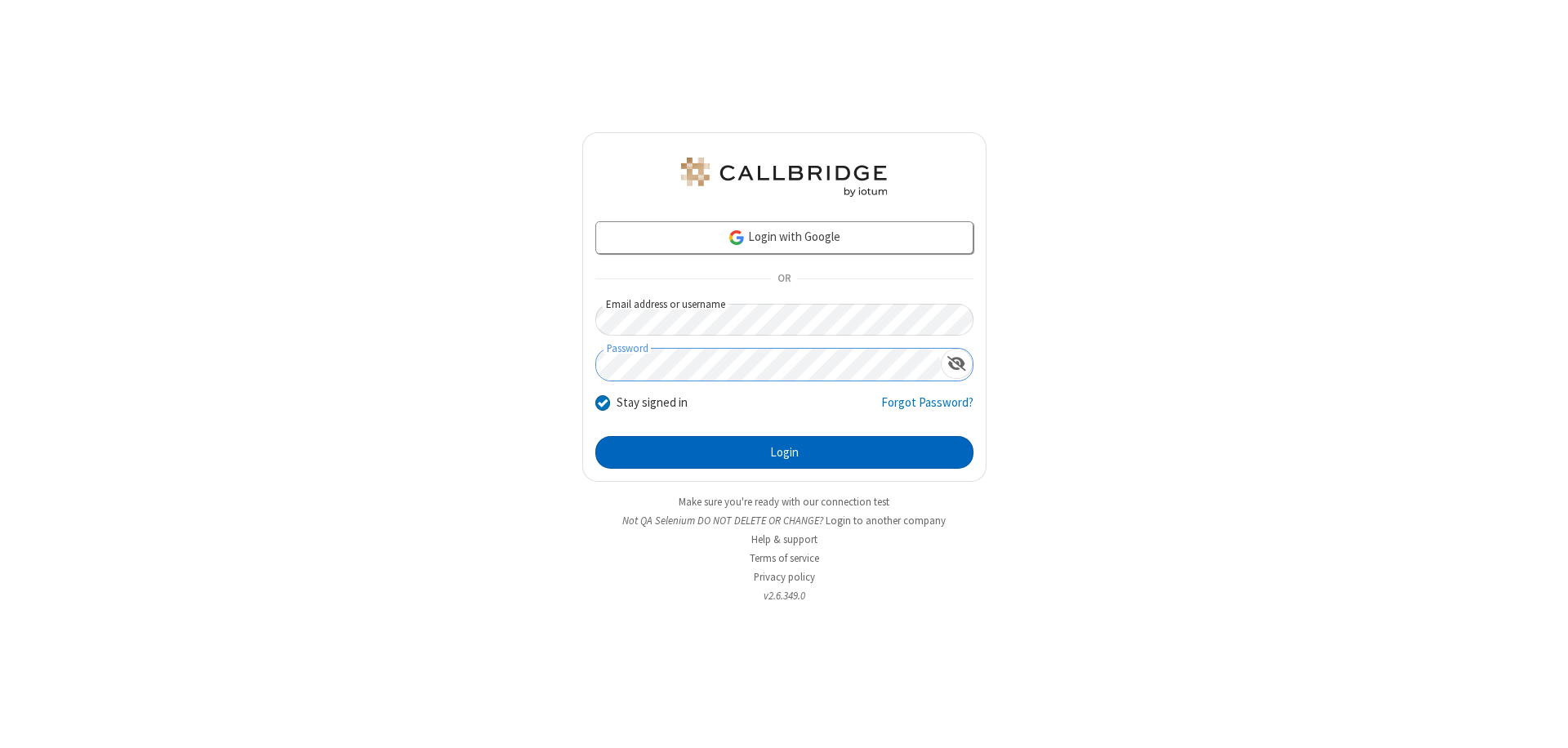
click at [784, 452] on button "Login" at bounding box center [785, 452] width 378 height 33
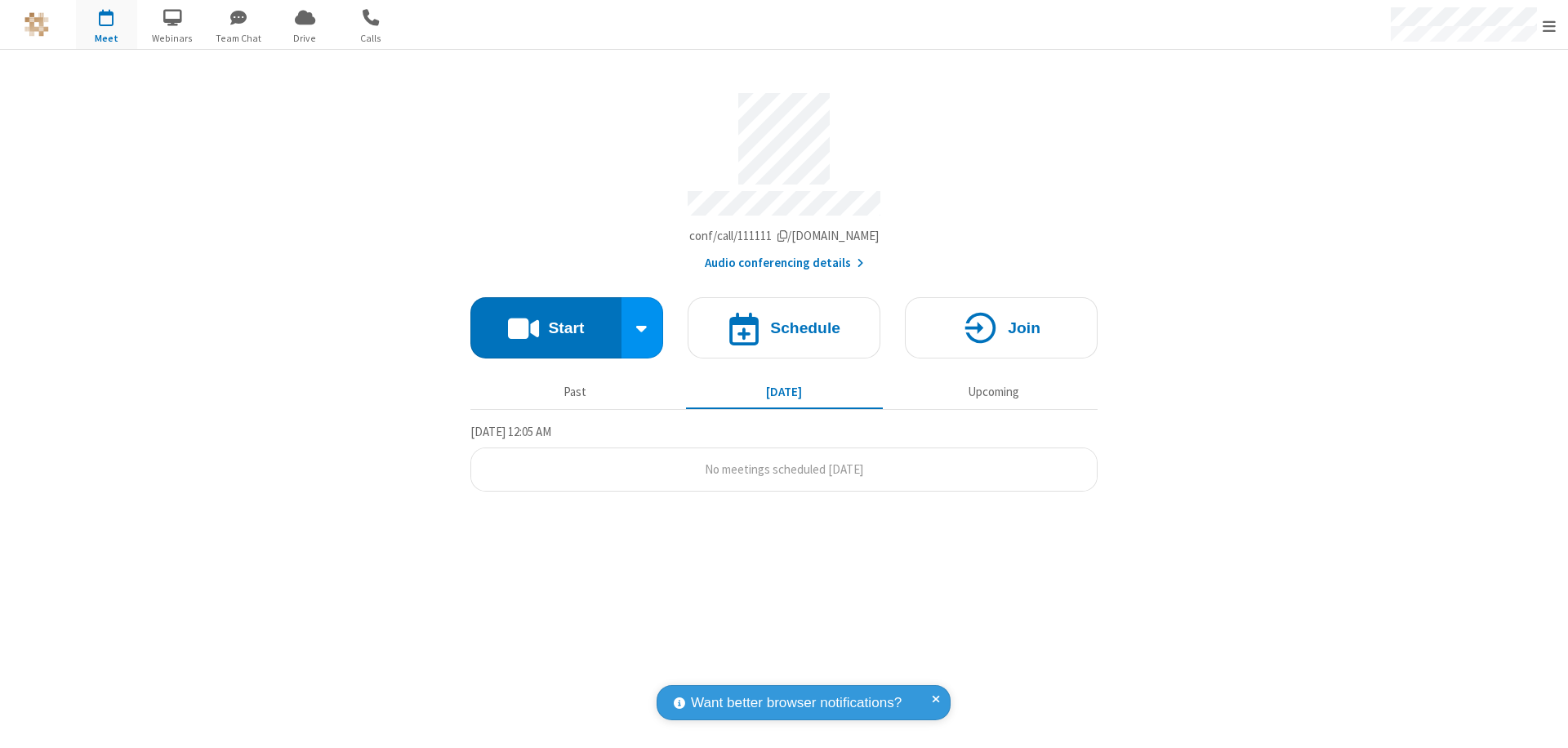
click at [1549, 25] on span "Open menu" at bounding box center [1549, 26] width 13 height 16
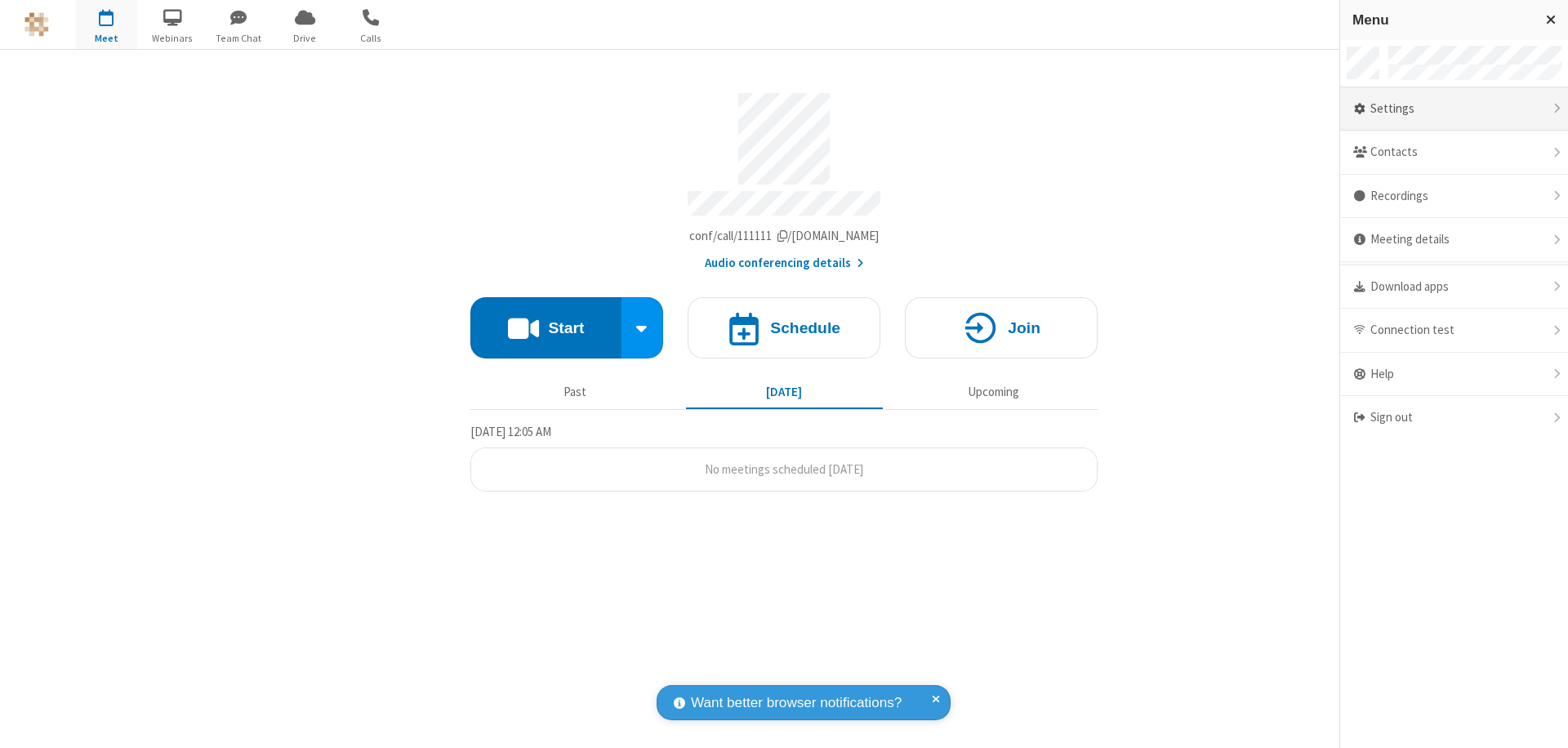
click at [1454, 108] on div "Settings" at bounding box center [1454, 109] width 228 height 44
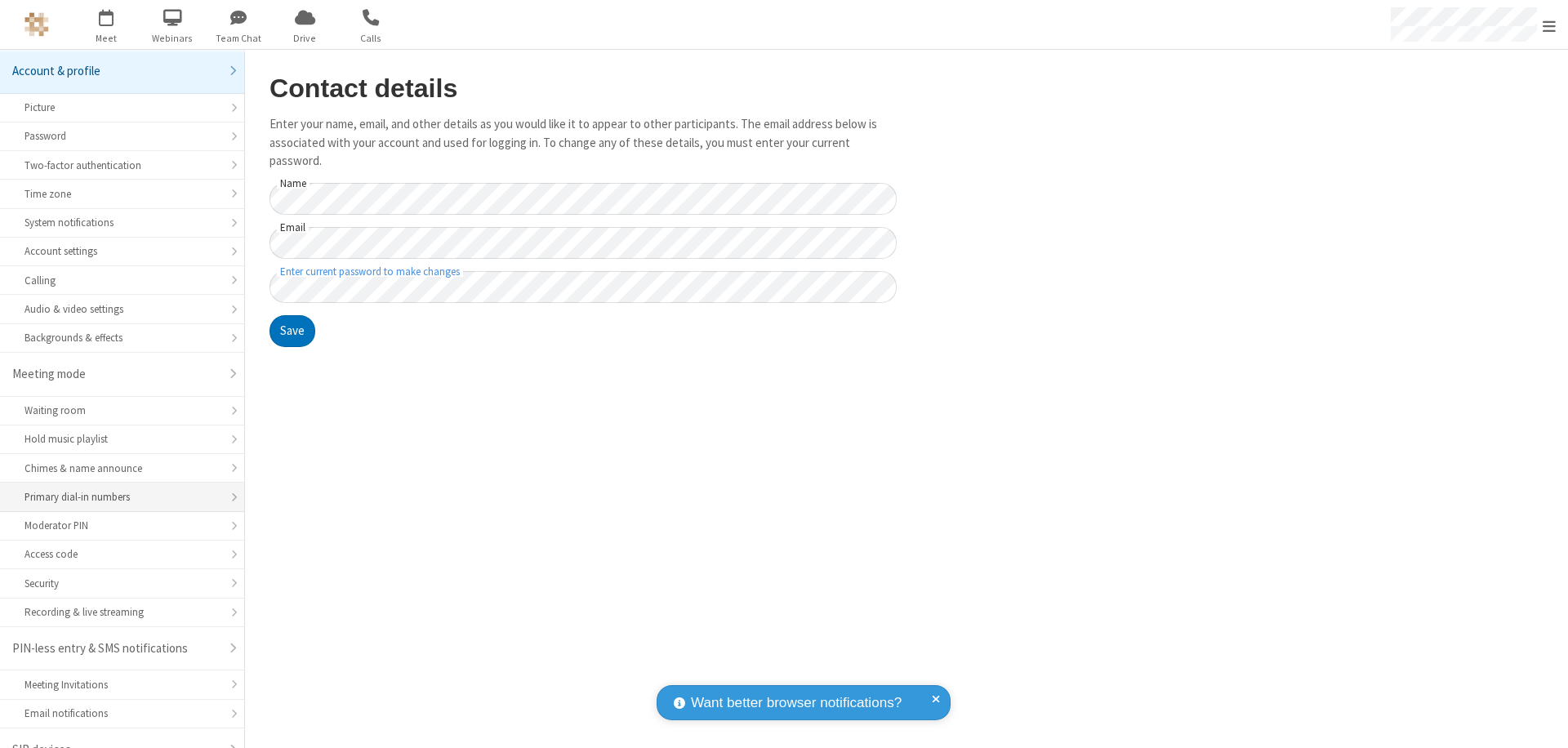
click at [116, 489] on div "Primary dial-in numbers" at bounding box center [121, 497] width 195 height 16
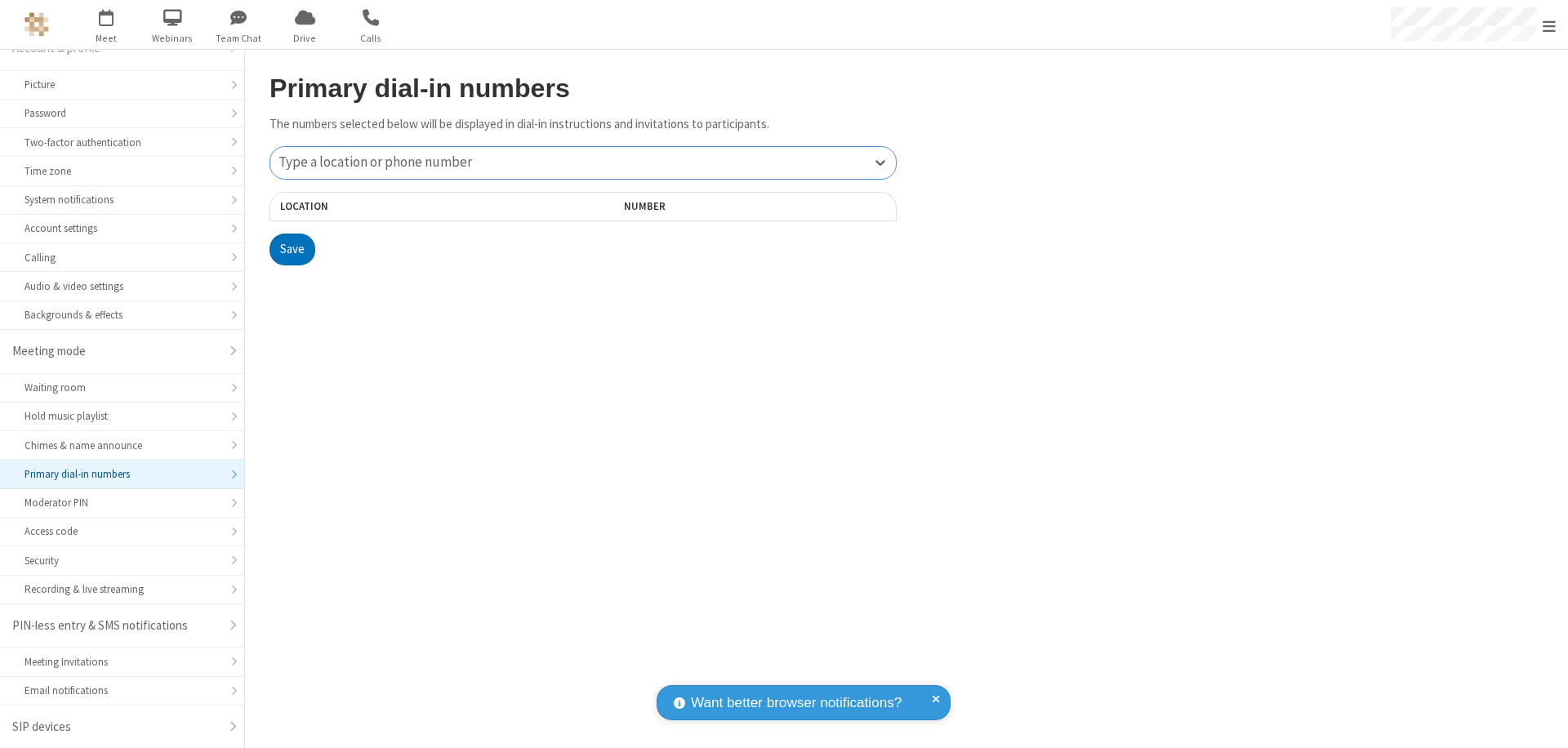
click at [583, 162] on div "Type a location or phone number" at bounding box center [583, 163] width 625 height 32
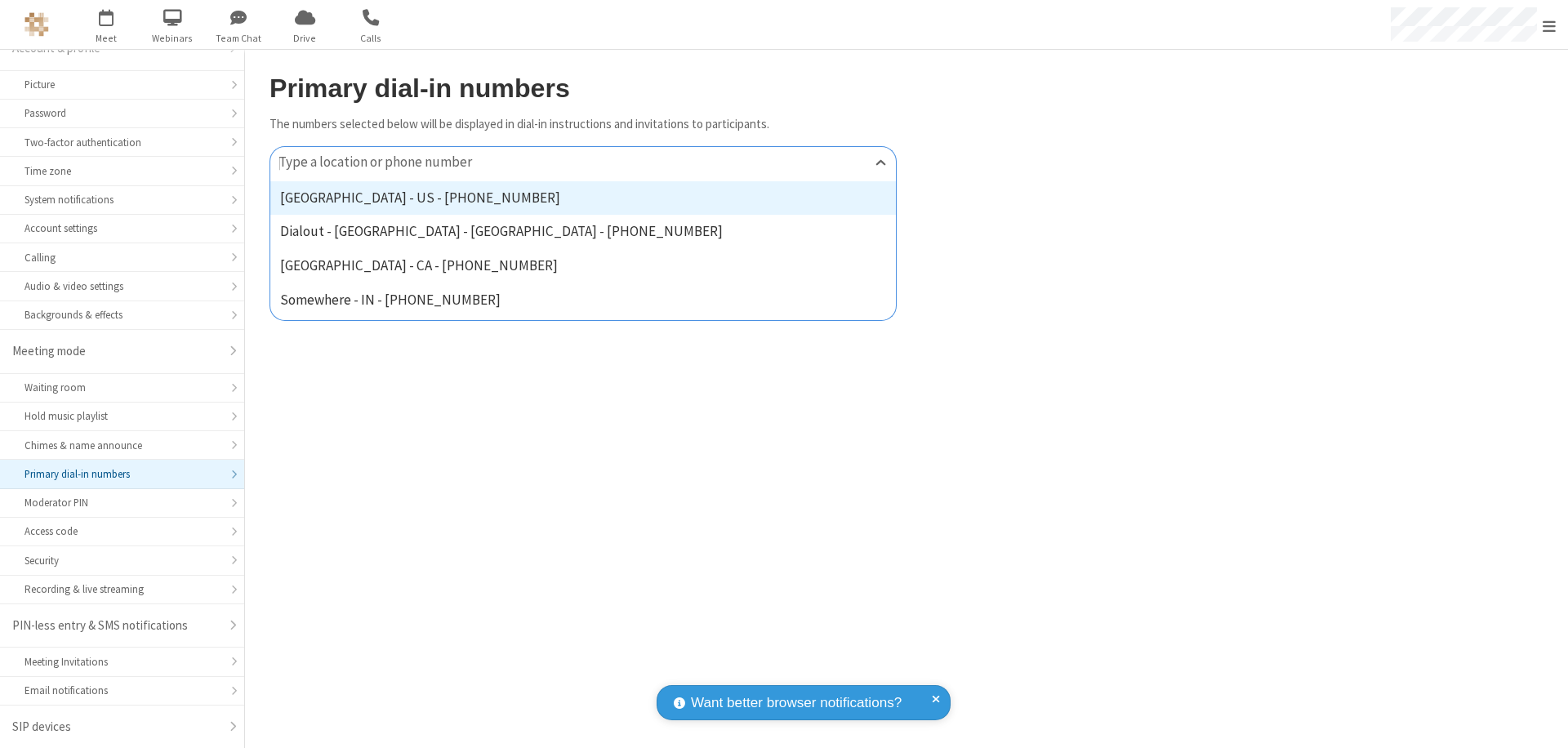
type input "[PHONE_NUMBER]"
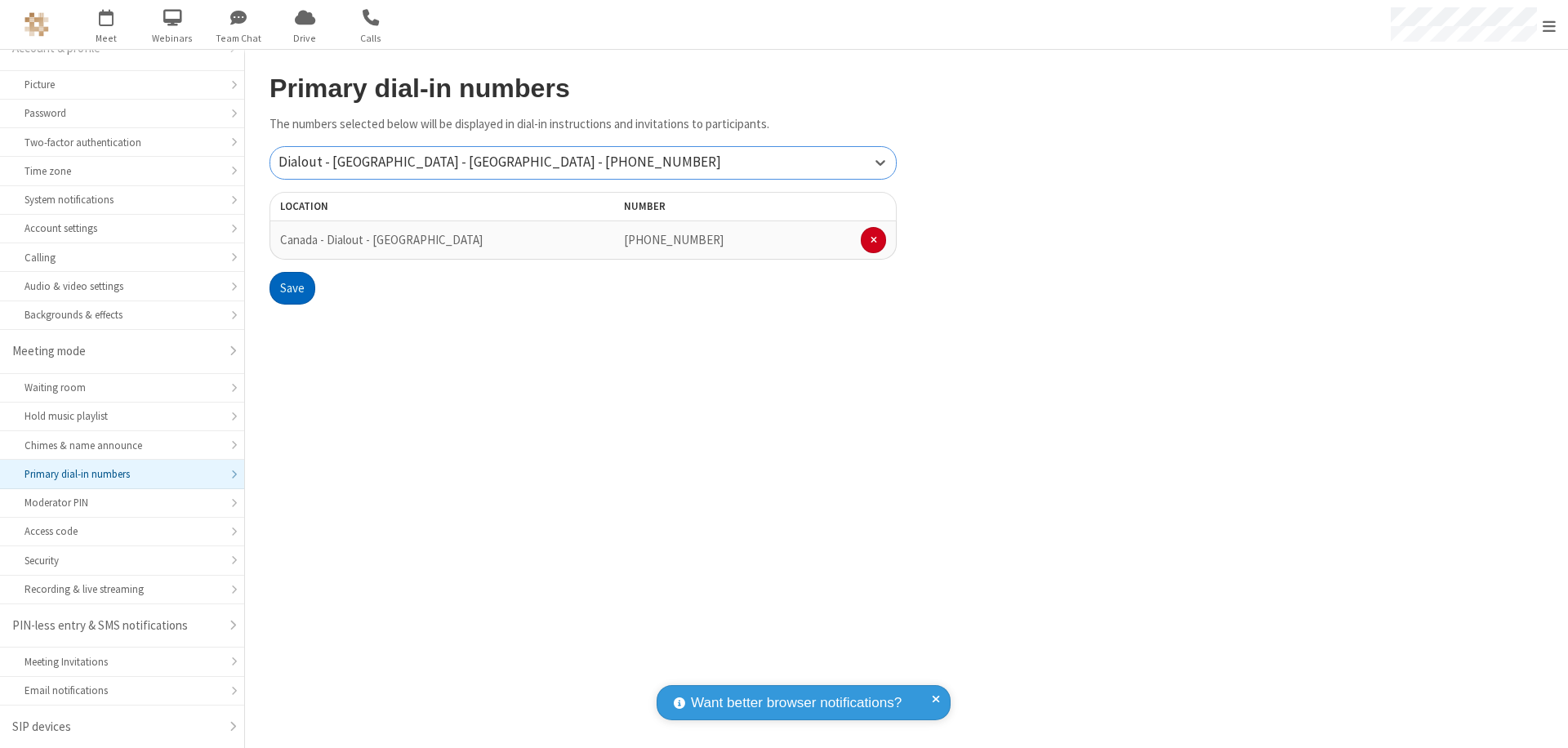
click at [291, 288] on button "Save" at bounding box center [292, 289] width 46 height 33
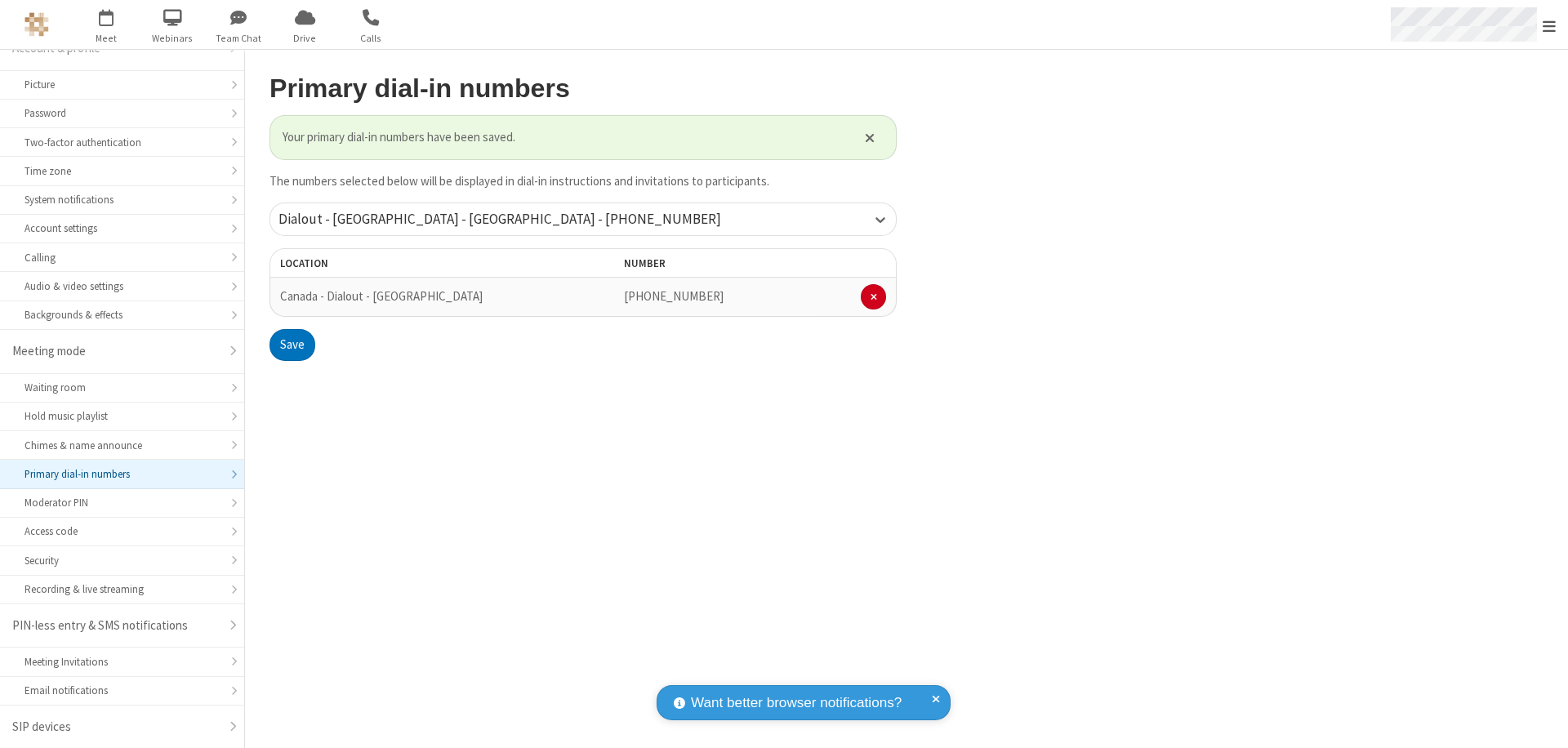
click at [1549, 25] on span "Open menu" at bounding box center [1549, 26] width 13 height 16
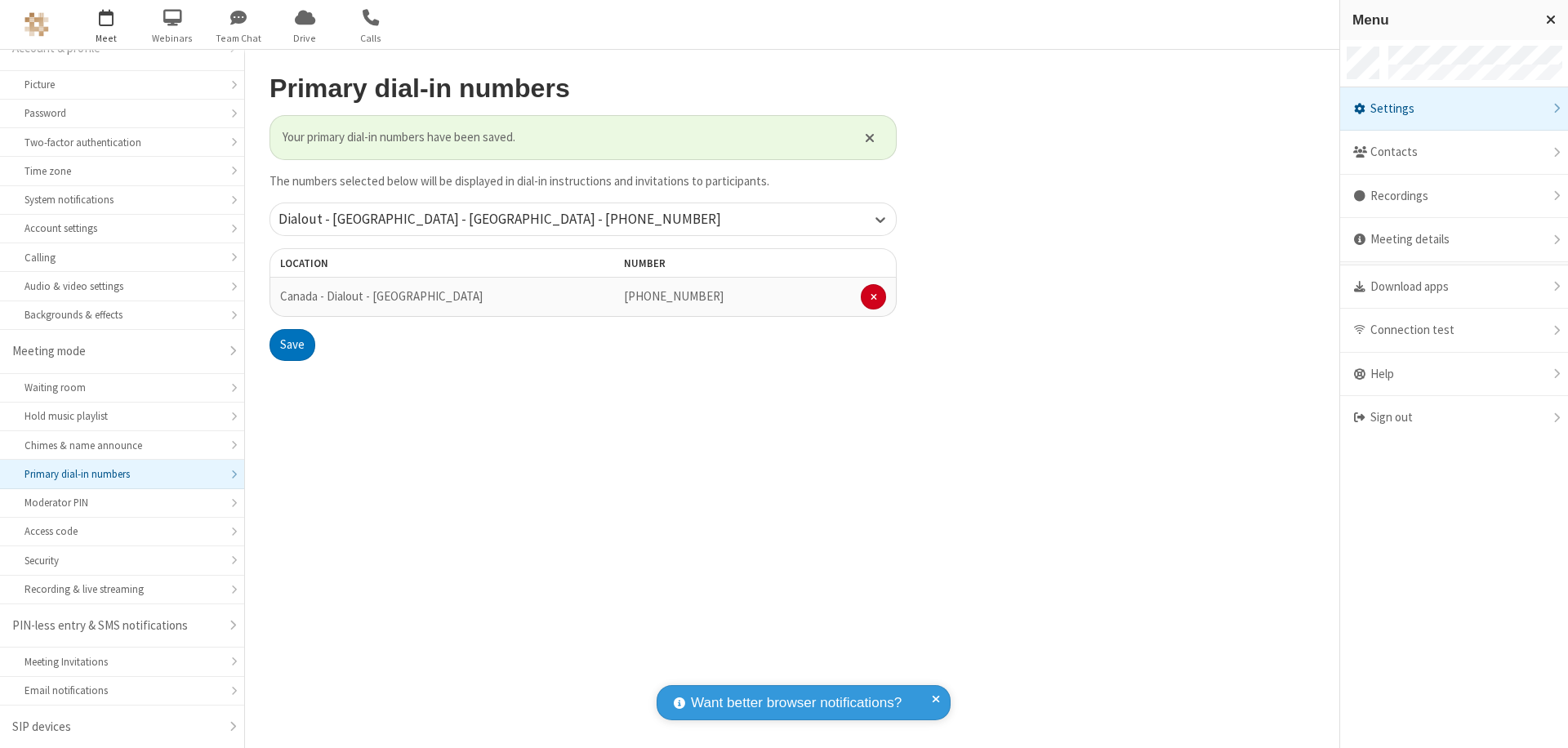
click at [106, 24] on span "button" at bounding box center [107, 17] width 62 height 28
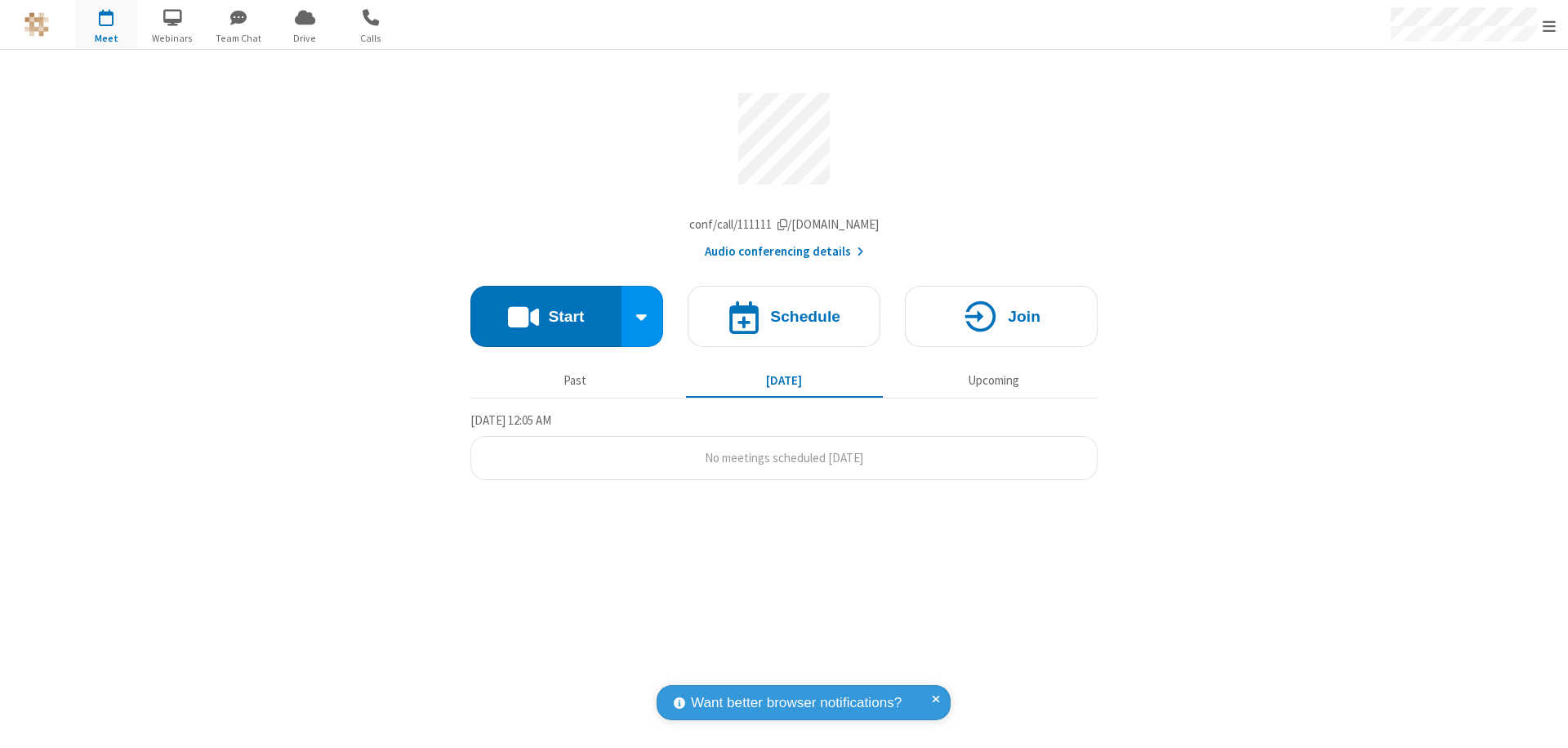
click at [546, 320] on button "Start" at bounding box center [546, 316] width 151 height 62
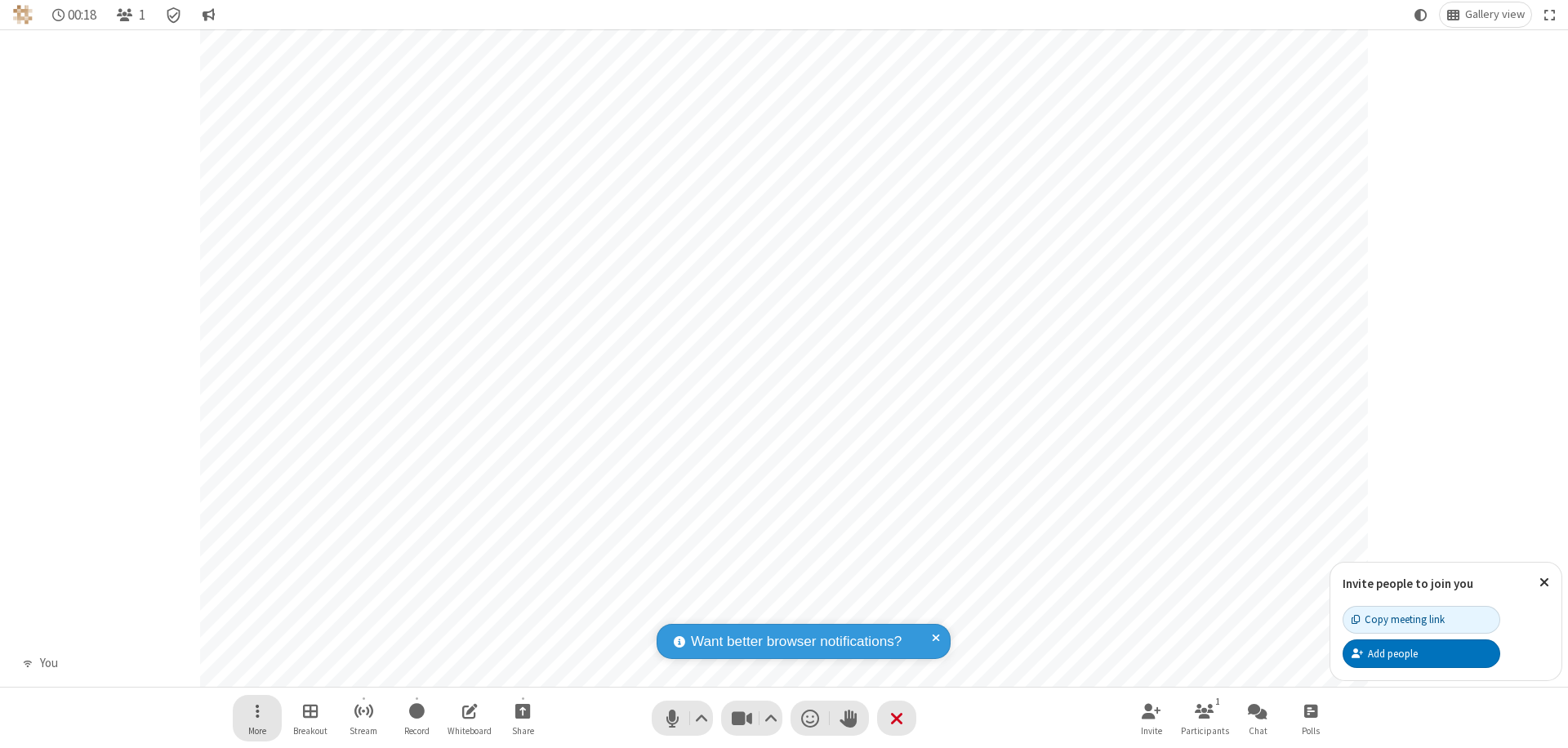
click at [257, 710] on span "Open menu" at bounding box center [258, 711] width 4 height 21
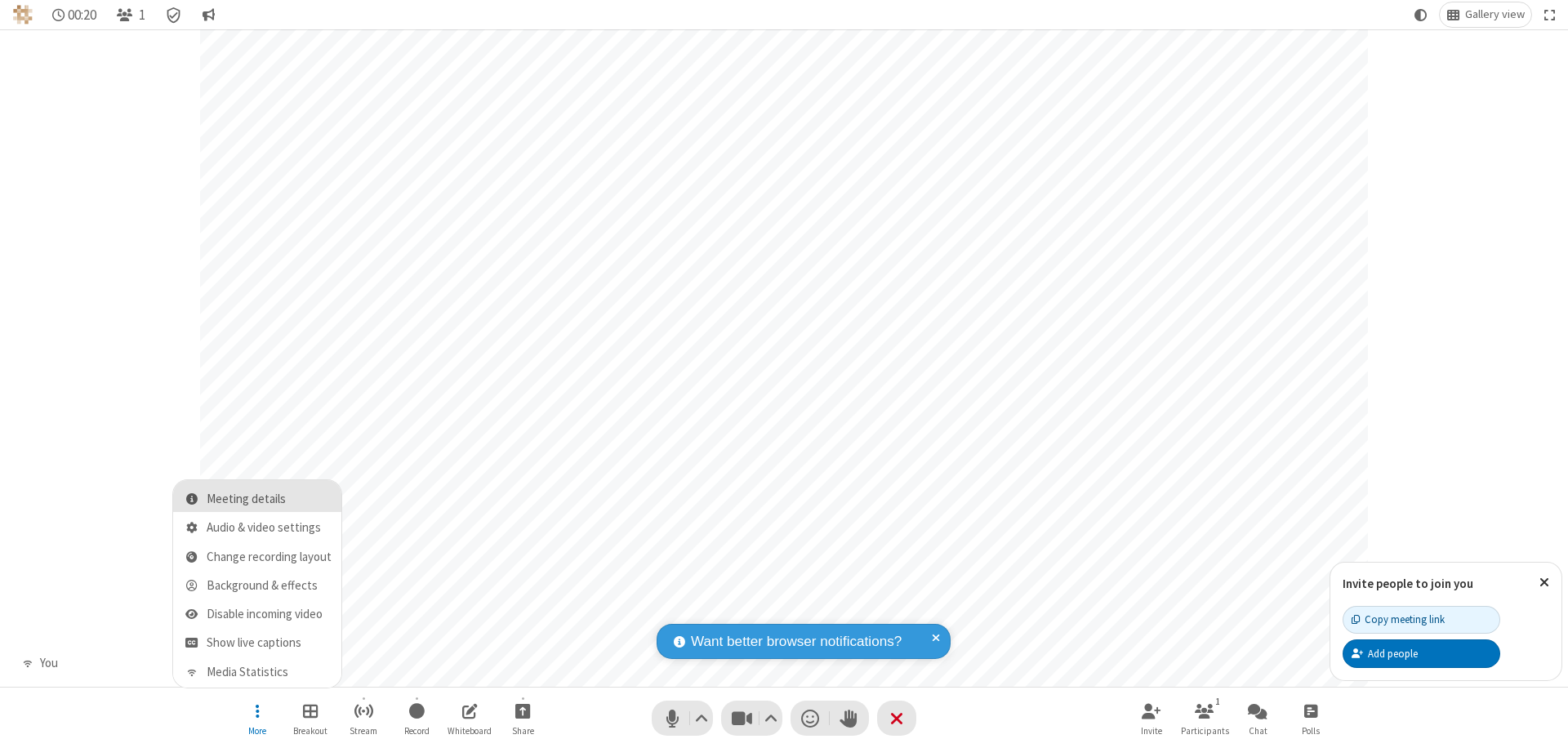
click at [269, 498] on span "Meeting details" at bounding box center [269, 499] width 125 height 14
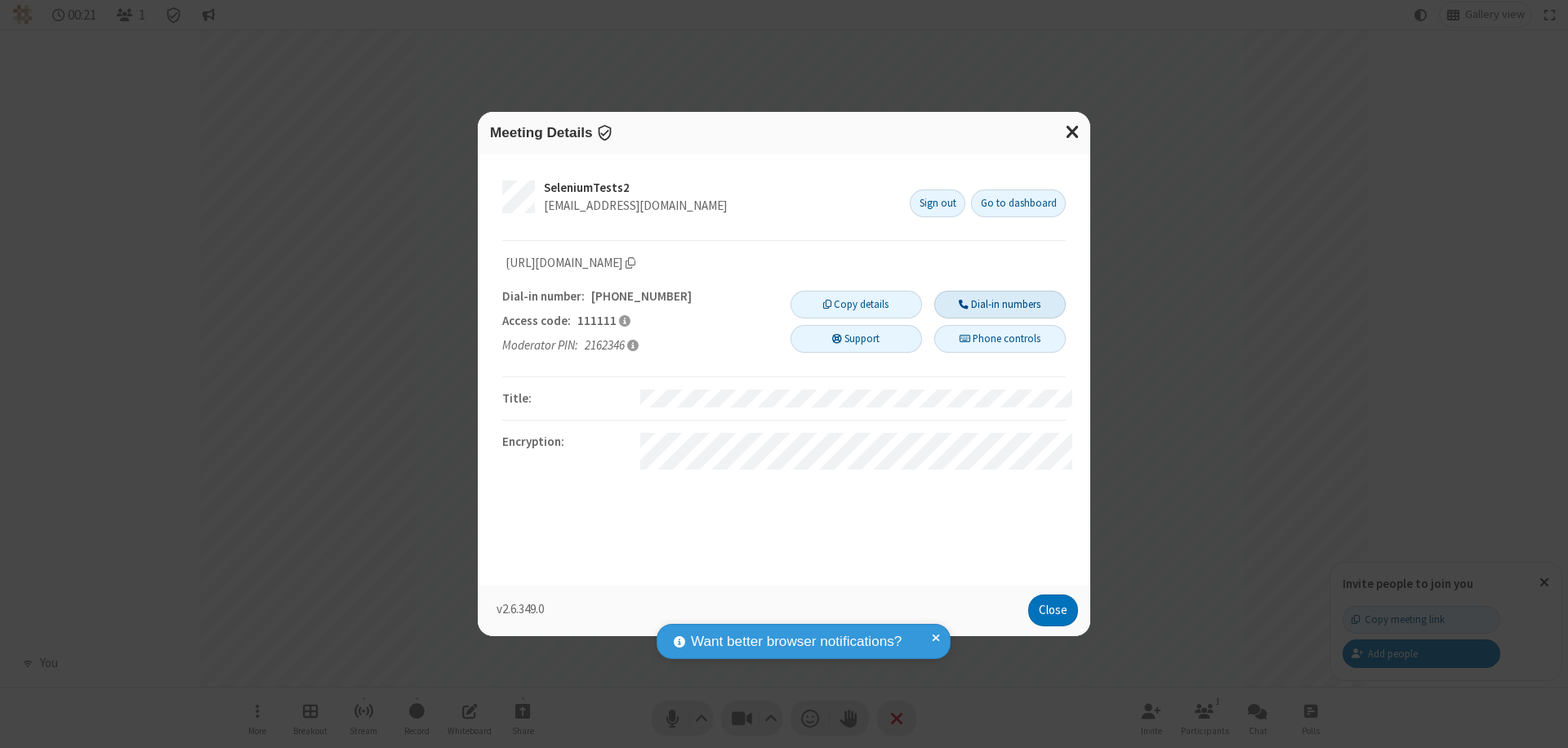
click at [1000, 304] on button "Dial-in numbers" at bounding box center [1000, 304] width 132 height 28
